Goal: Information Seeking & Learning: Learn about a topic

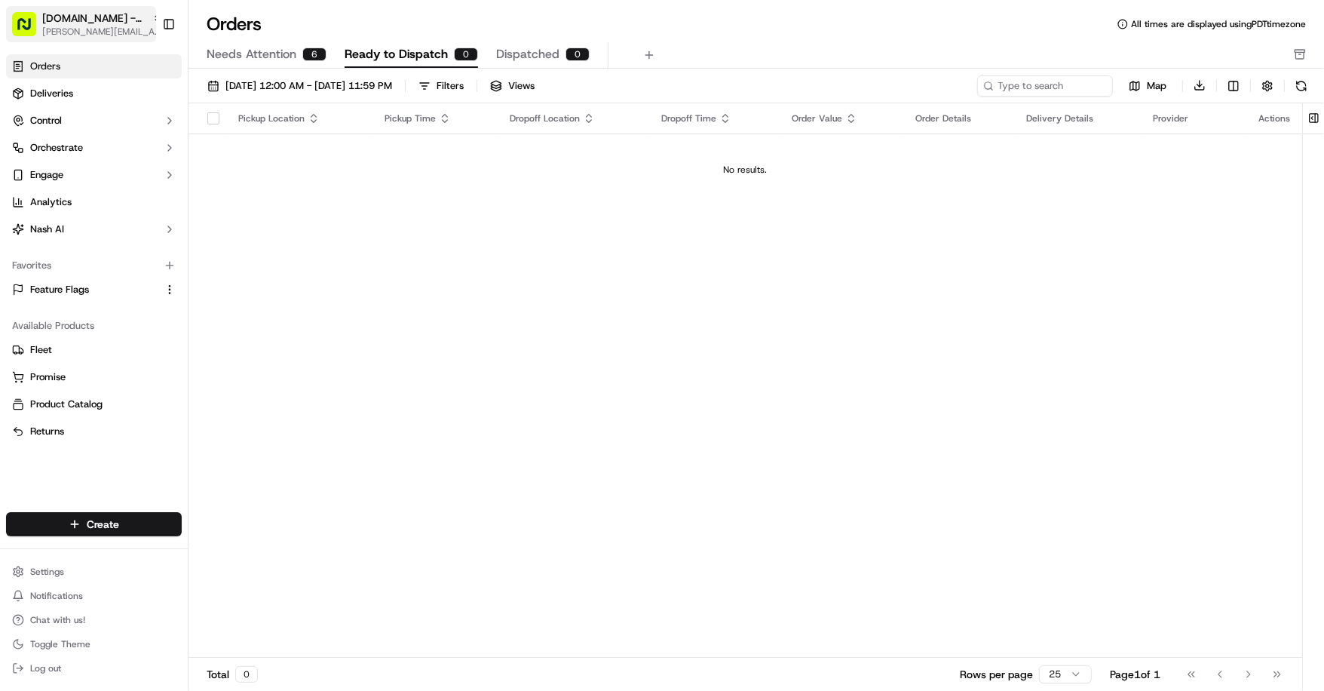
click at [109, 28] on span "[PERSON_NAME][EMAIL_ADDRESS][DOMAIN_NAME]" at bounding box center [102, 32] width 121 height 12
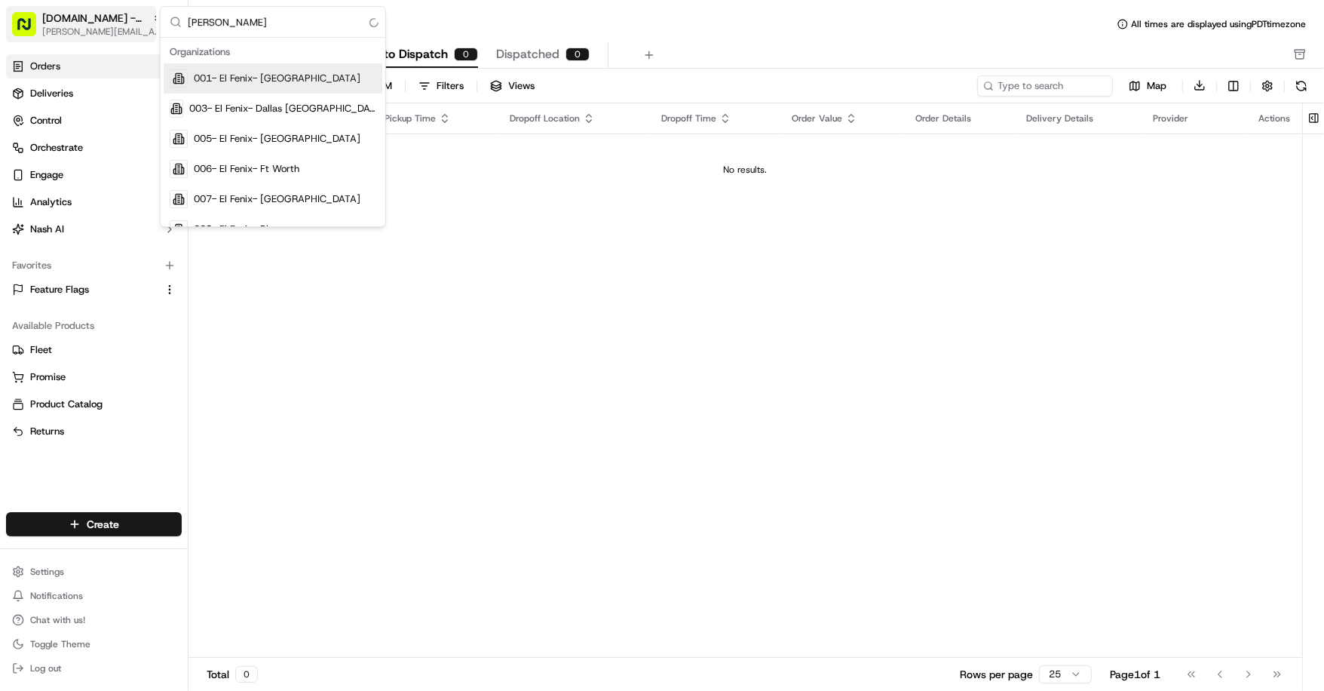
type input "coles"
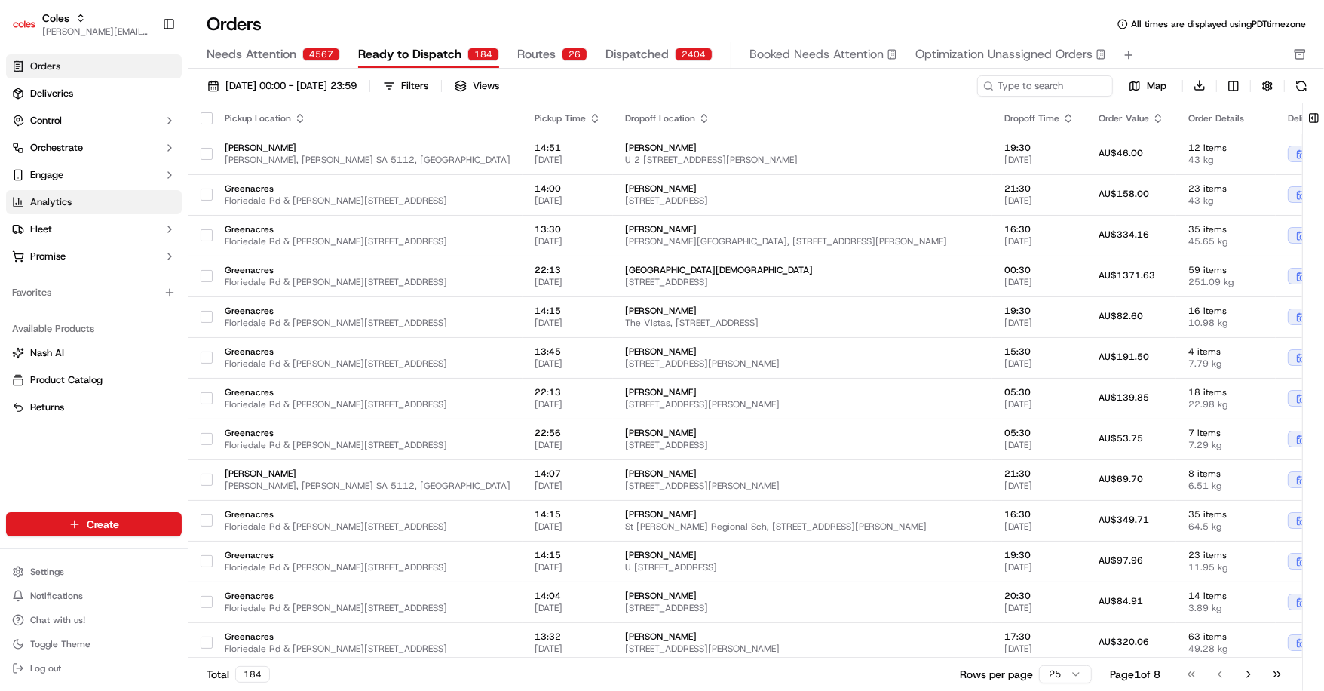
click at [84, 205] on link "Analytics" at bounding box center [94, 202] width 176 height 24
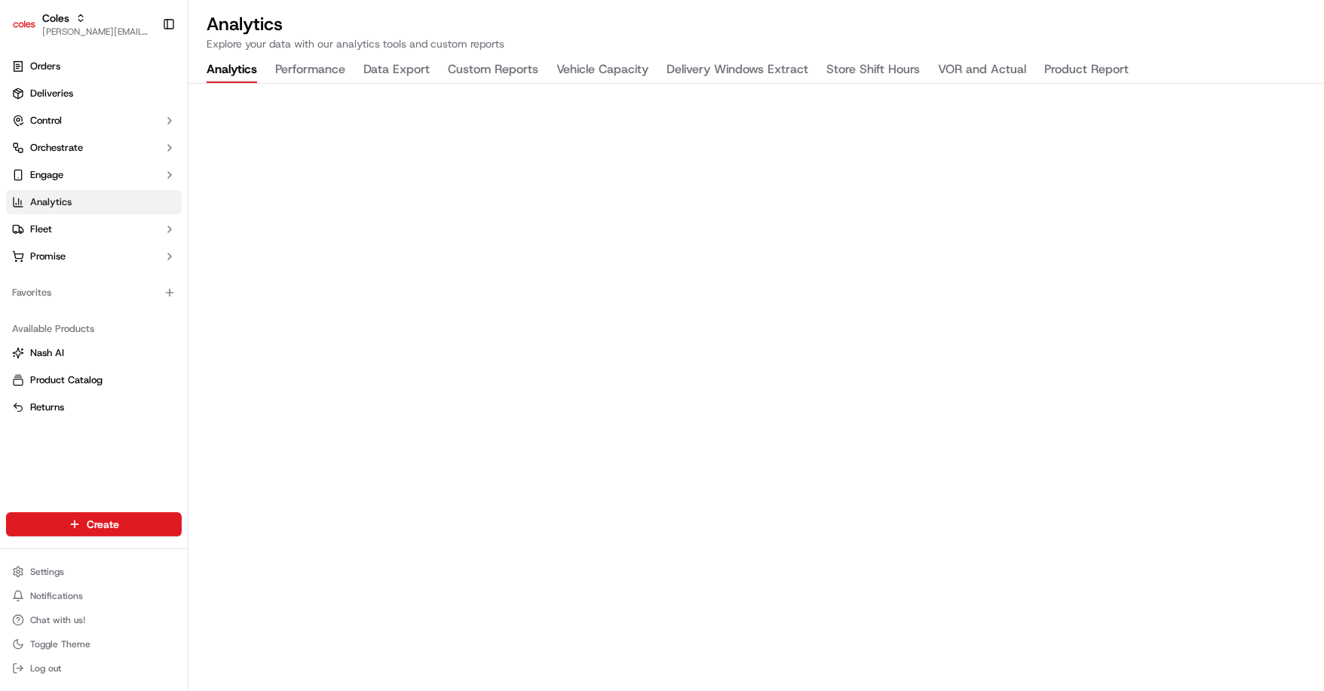
click at [1083, 53] on div "Analytics Explore your data with our analytics tools and custom reports Analyti…" at bounding box center [755, 345] width 1135 height 691
click at [1086, 66] on button "Product Report" at bounding box center [1086, 70] width 84 height 26
